Goal: Check status

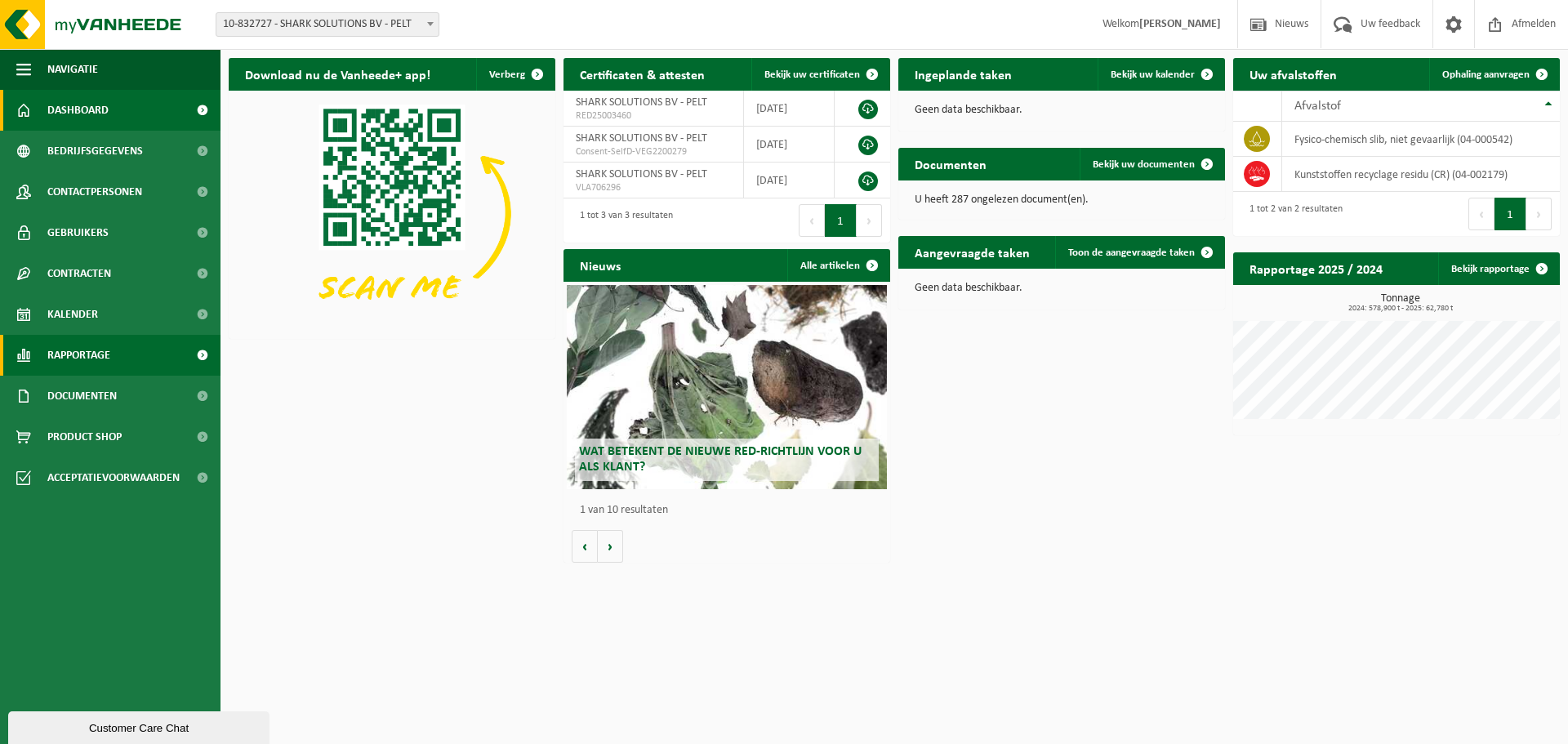
click at [105, 351] on span "Rapportage" at bounding box center [79, 355] width 63 height 41
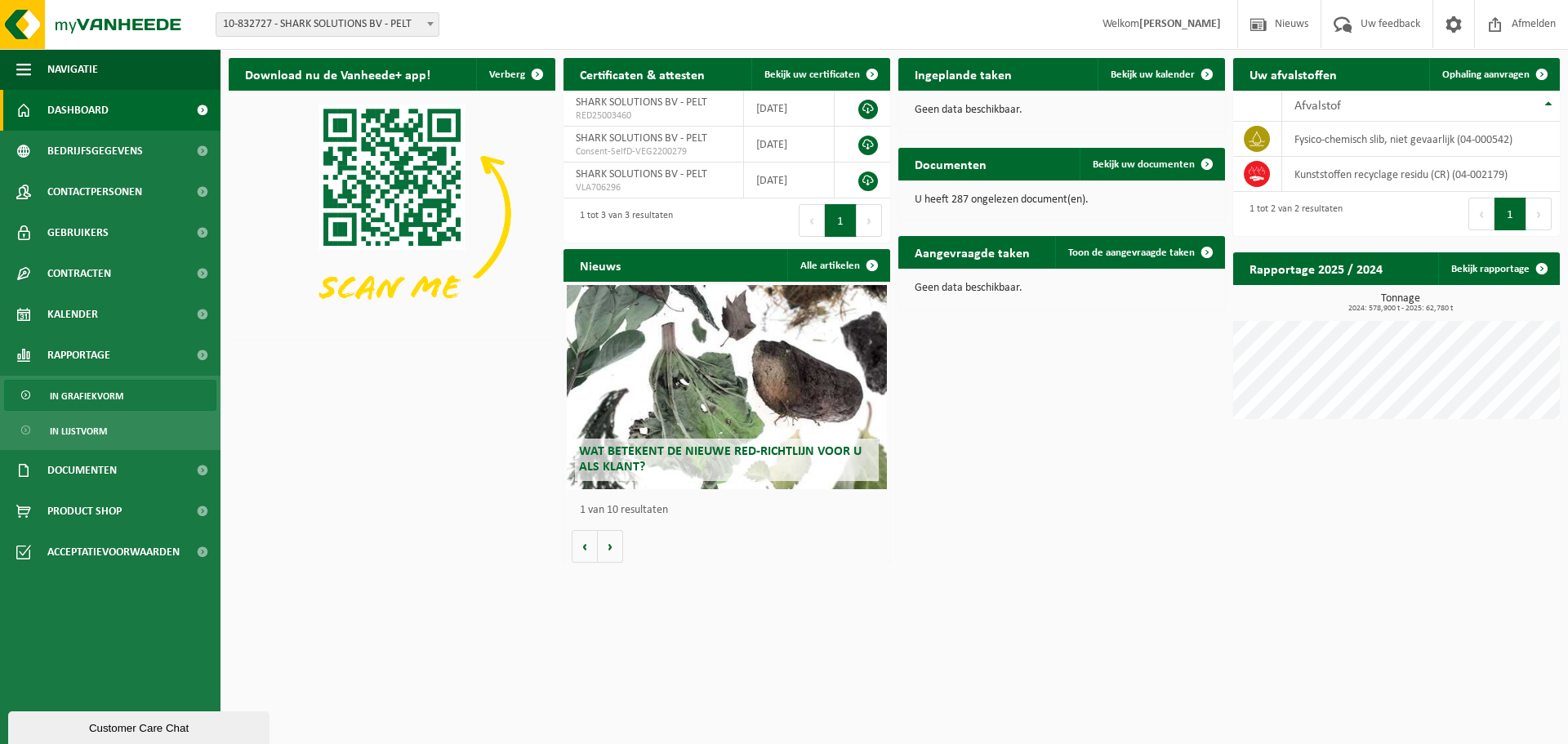
click at [105, 410] on link "In grafiekvorm" at bounding box center [110, 395] width 212 height 31
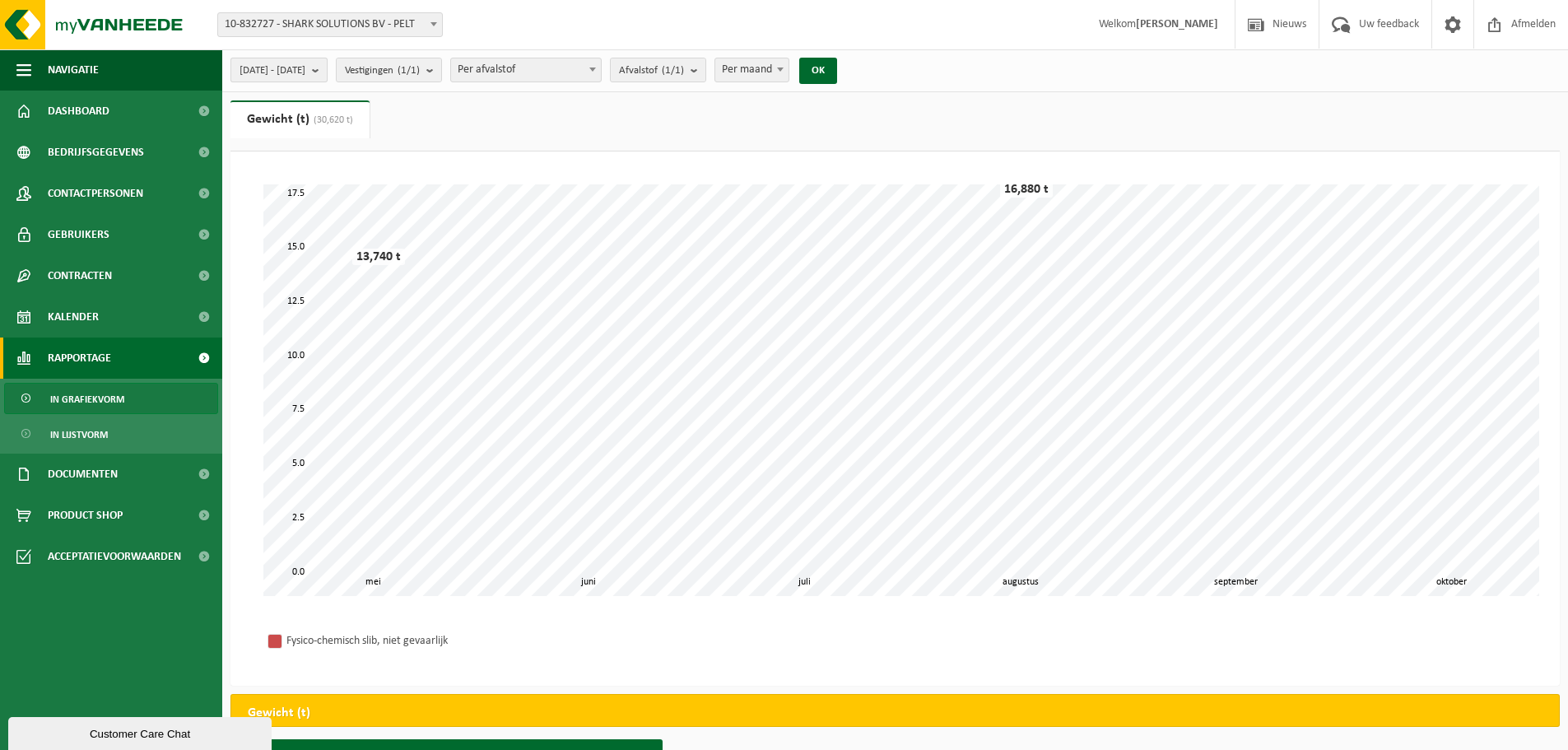
click at [327, 68] on b "submit" at bounding box center [320, 69] width 15 height 23
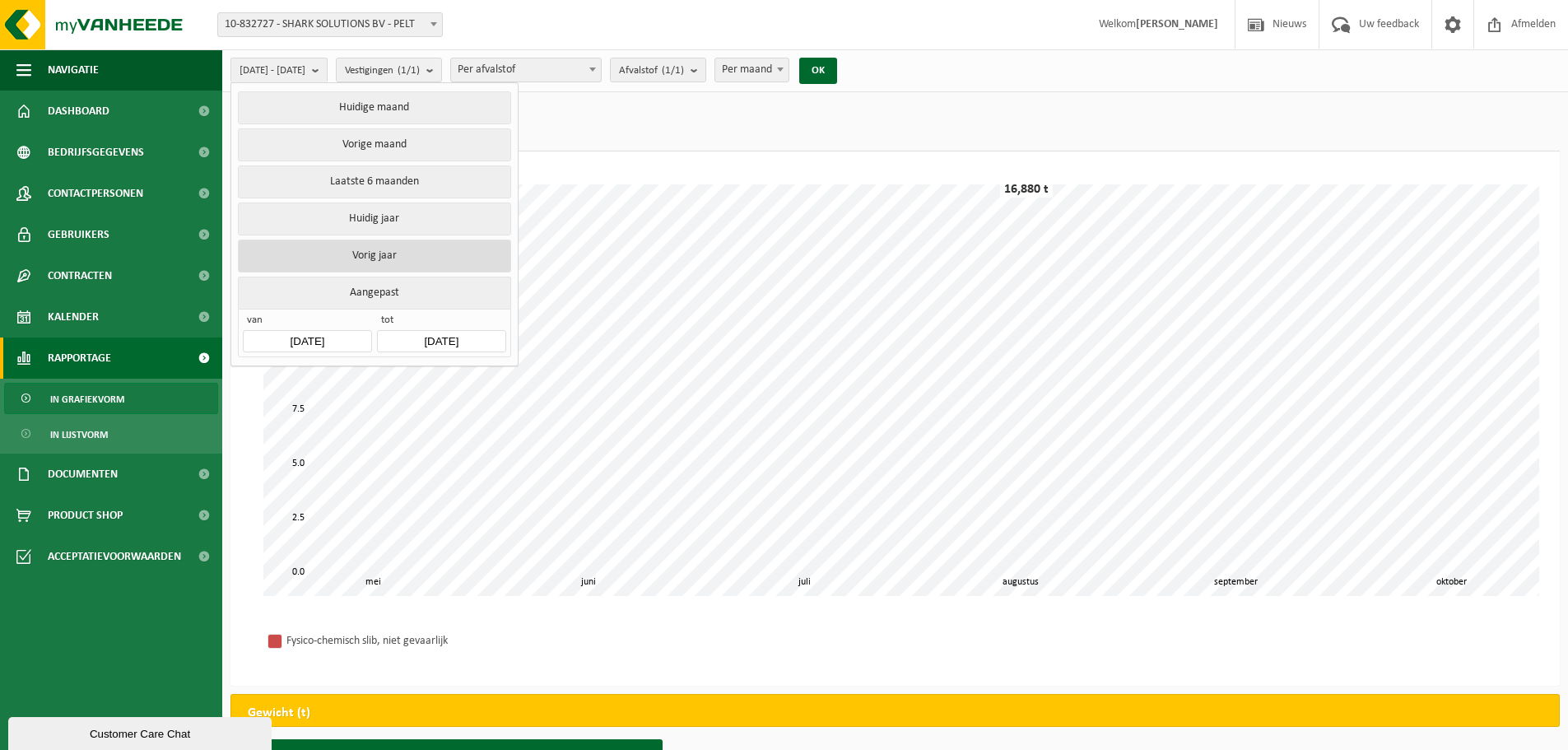
click at [392, 252] on button "Vorig jaar" at bounding box center [374, 256] width 273 height 33
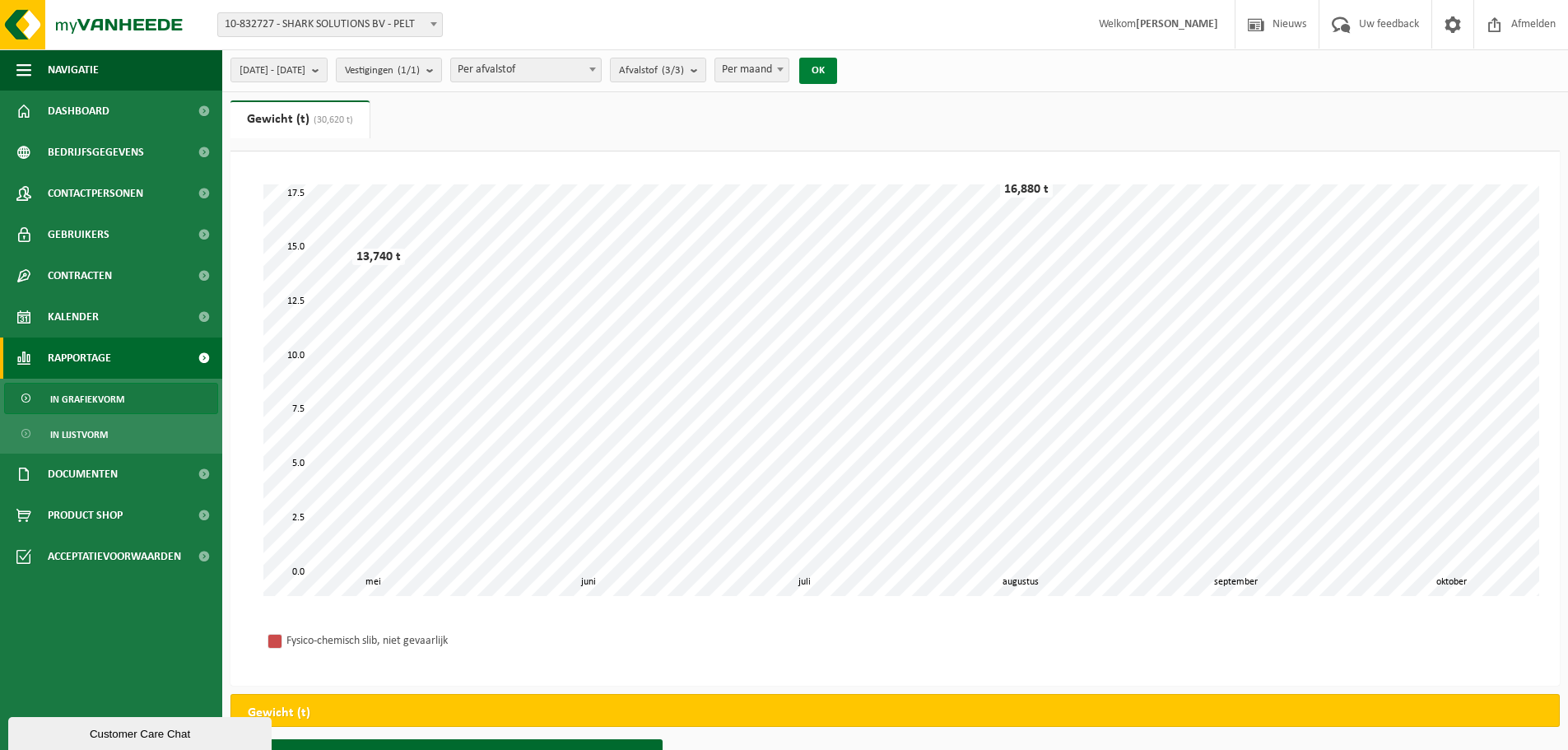
click at [837, 70] on button "OK" at bounding box center [818, 71] width 38 height 27
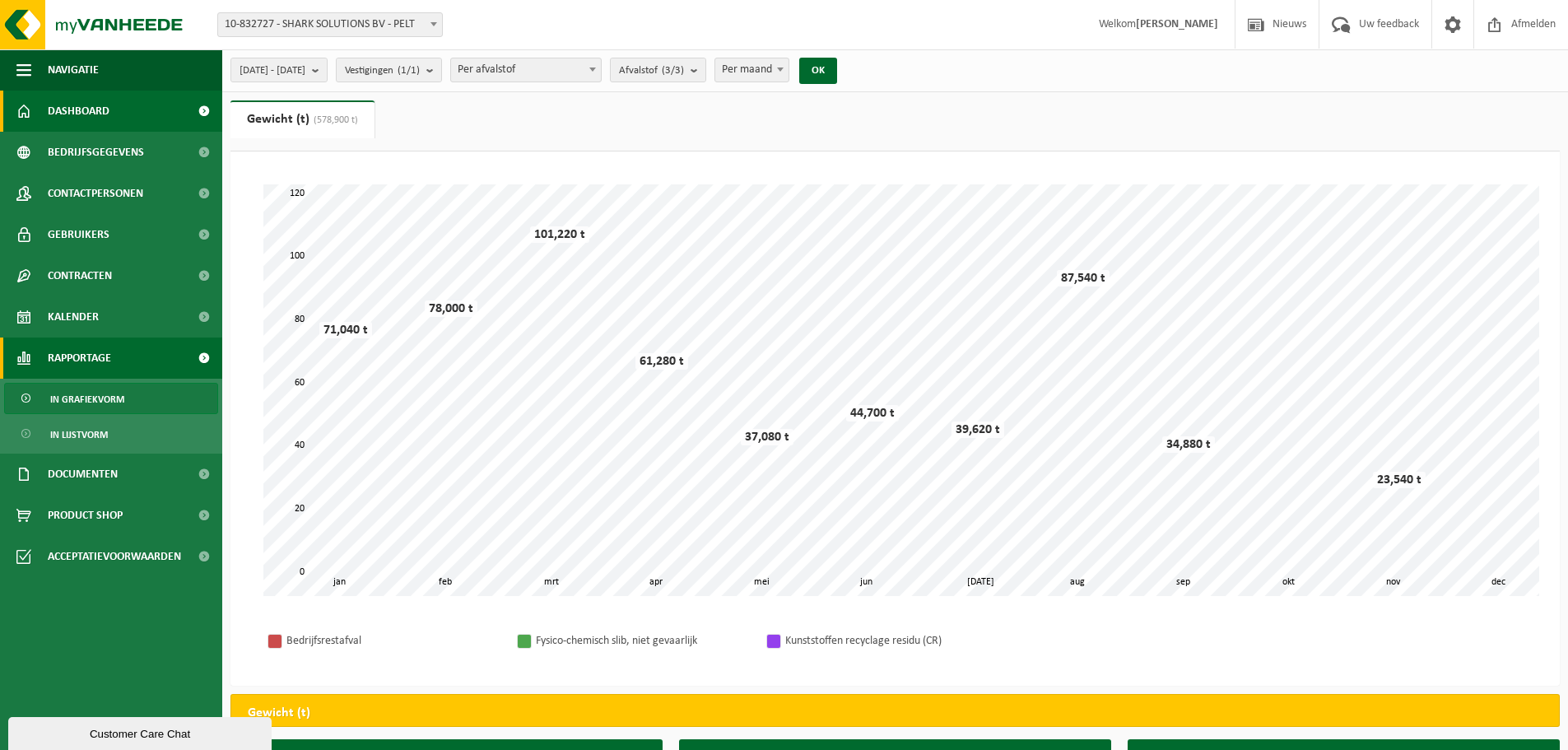
click at [95, 108] on span "Dashboard" at bounding box center [78, 111] width 62 height 41
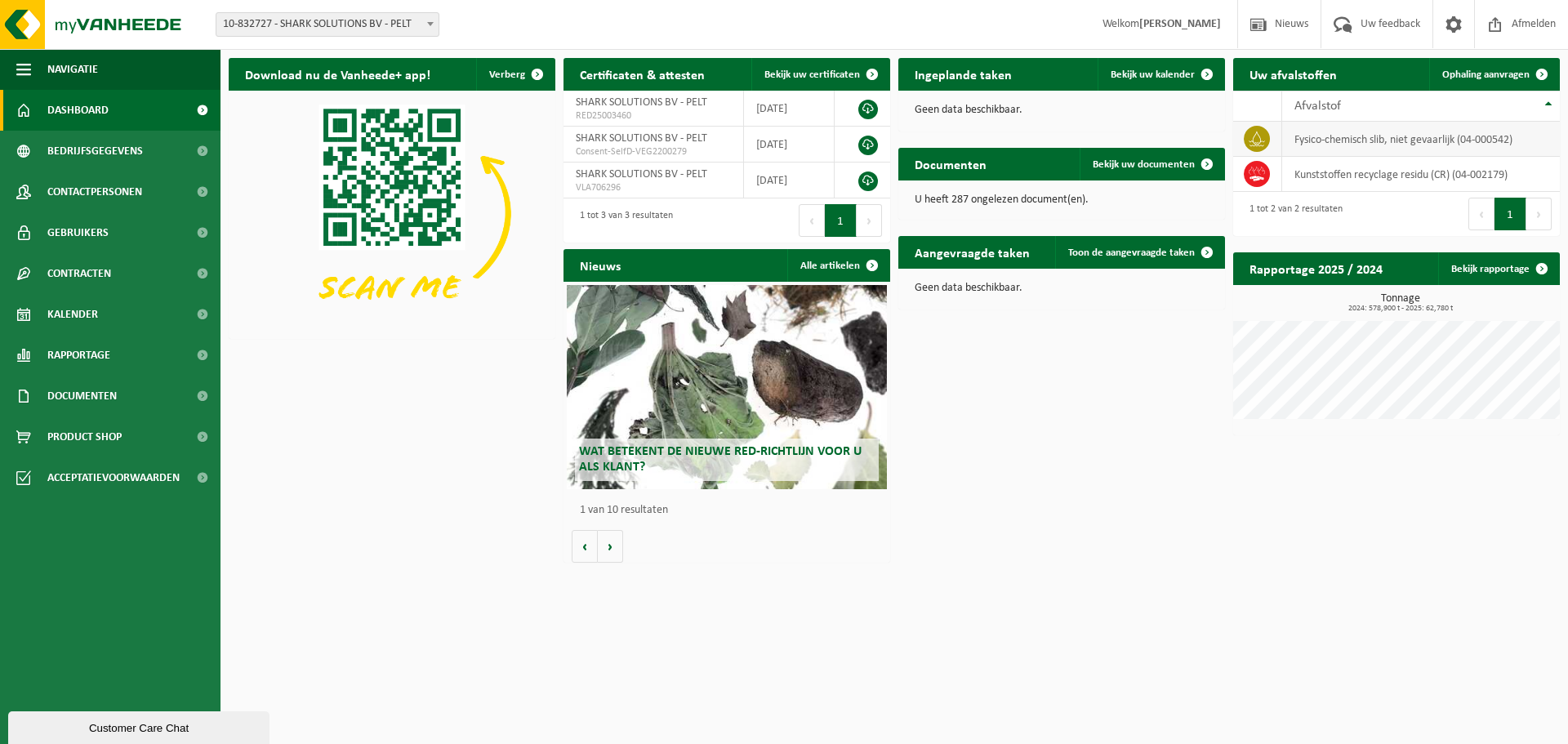
click at [1430, 142] on td "fysico-chemisch slib, niet gevaarlijk (04-000542)" at bounding box center [1421, 139] width 279 height 35
